Goal: Task Accomplishment & Management: Complete application form

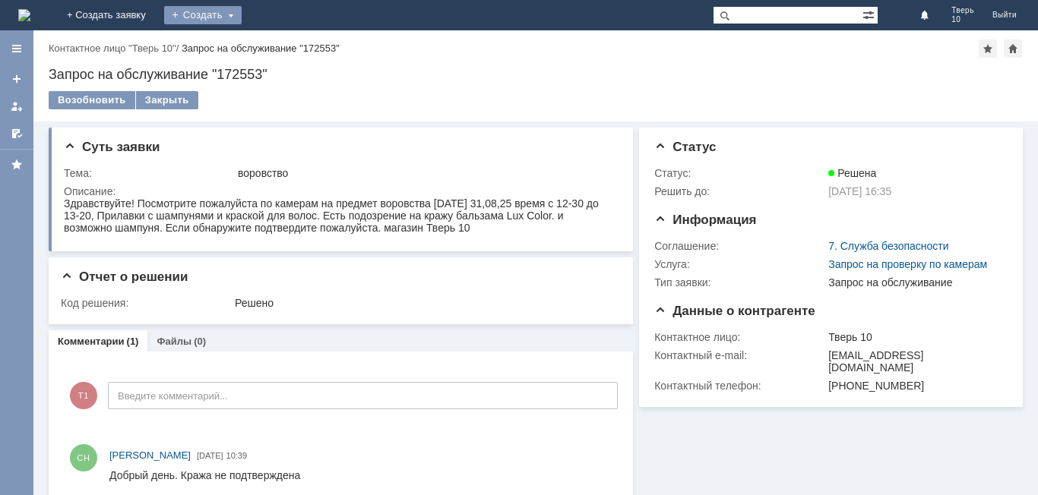
click at [242, 12] on div "Создать" at bounding box center [202, 15] width 77 height 18
click at [283, 48] on link "Заявка" at bounding box center [224, 45] width 115 height 18
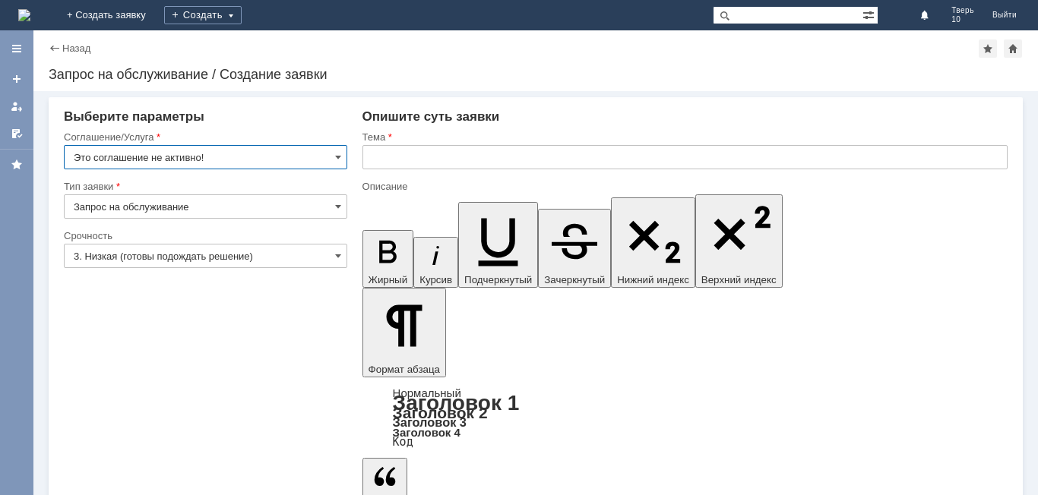
click at [330, 147] on input "Это соглашение не активно!" at bounding box center [205, 157] width 283 height 24
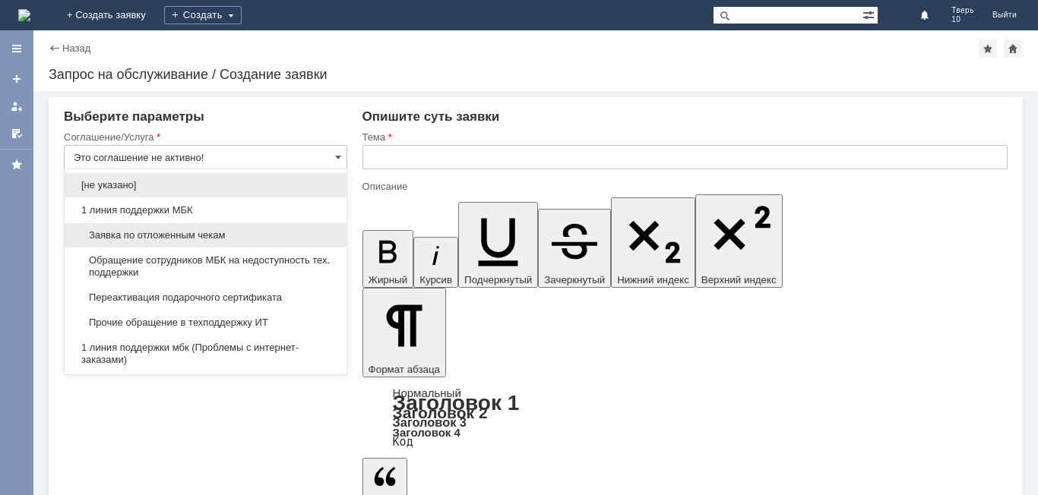
click at [174, 232] on span "Заявка по отложенным чекам" at bounding box center [206, 235] width 264 height 12
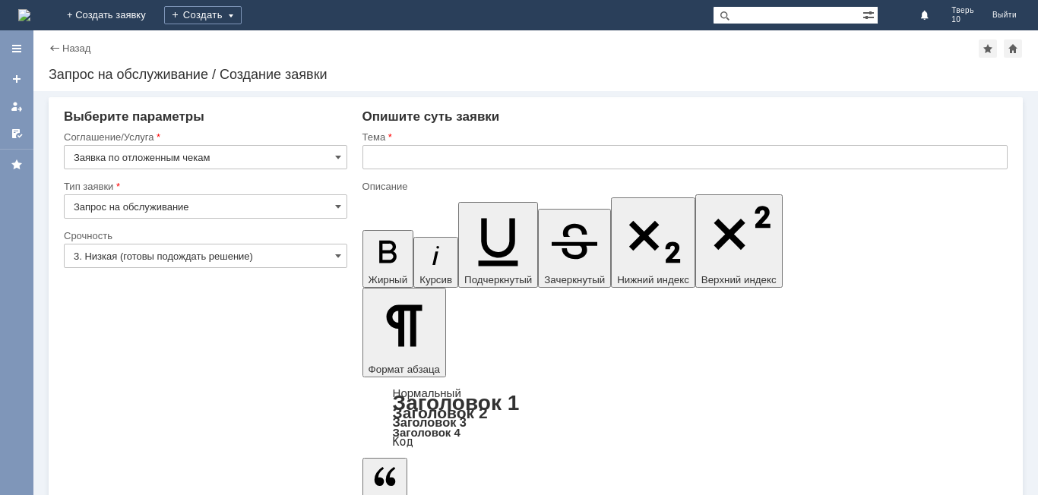
type input "Заявка по отложенным чекам"
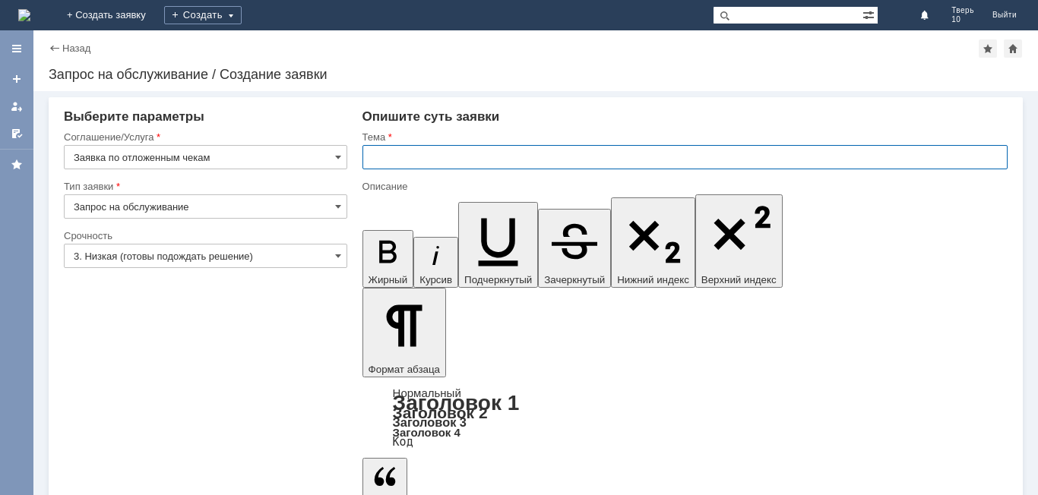
click at [422, 168] on input "text" at bounding box center [684, 157] width 645 height 24
type input "оч"
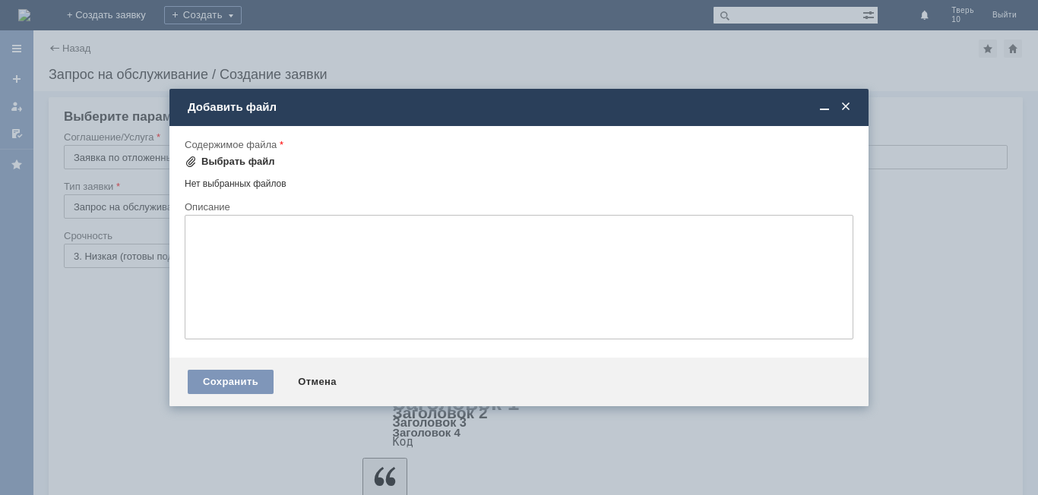
click at [254, 156] on div "Выбрать файл" at bounding box center [230, 162] width 90 height 18
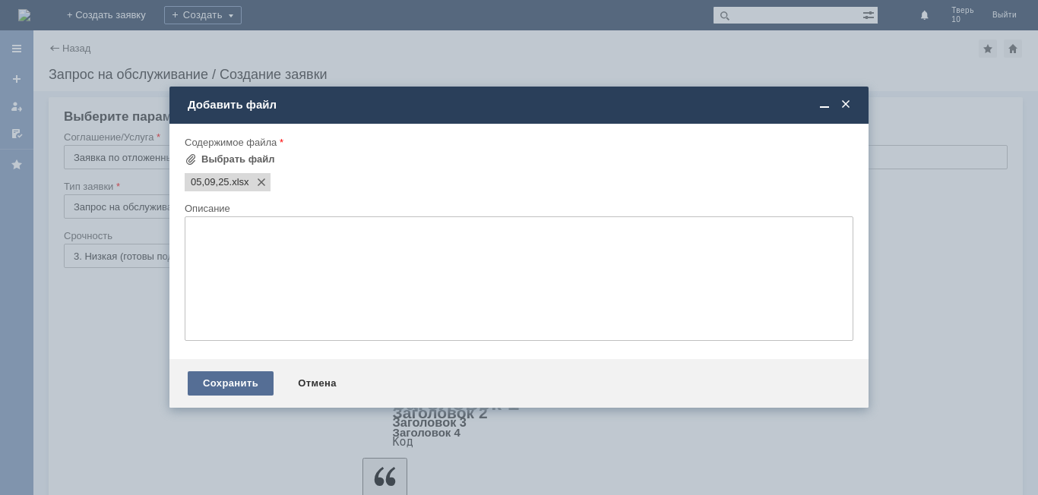
click at [230, 381] on div "Сохранить" at bounding box center [231, 383] width 86 height 24
